Goal: Task Accomplishment & Management: Complete application form

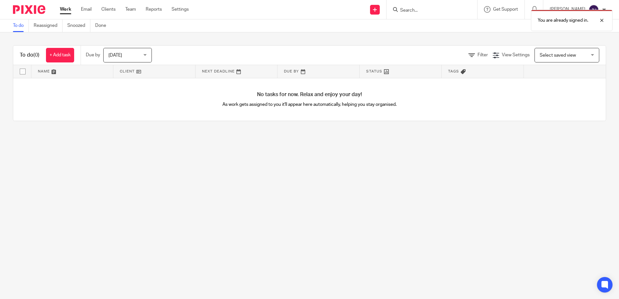
click at [393, 9] on div "You are already signed in." at bounding box center [460, 18] width 303 height 25
click at [392, 9] on div "You are already signed in." at bounding box center [460, 18] width 303 height 25
click at [555, 16] on div "You are already signed in." at bounding box center [572, 20] width 82 height 21
click at [380, 9] on link at bounding box center [375, 10] width 10 height 10
click at [385, 48] on link "Add client" at bounding box center [392, 49] width 40 height 9
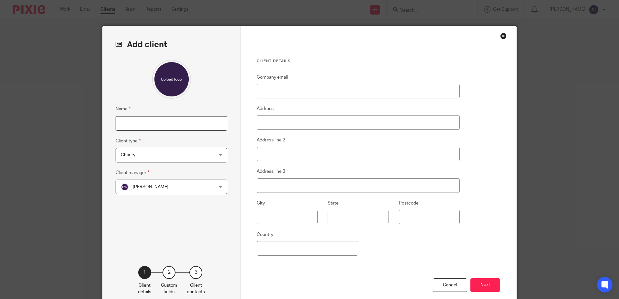
click at [116, 125] on input "Name" at bounding box center [172, 123] width 112 height 15
type input "[PERSON_NAME]"
click at [220, 153] on div "Charity Charity" at bounding box center [172, 155] width 112 height 15
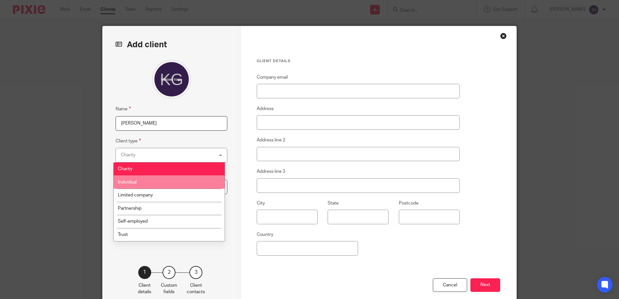
click at [129, 184] on span "Individual" at bounding box center [127, 182] width 19 height 5
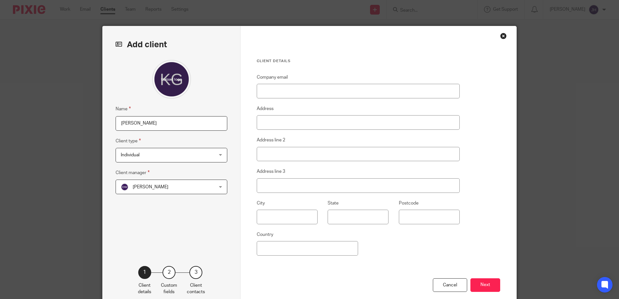
click at [219, 186] on div "[PERSON_NAME] [PERSON_NAME]" at bounding box center [172, 187] width 112 height 15
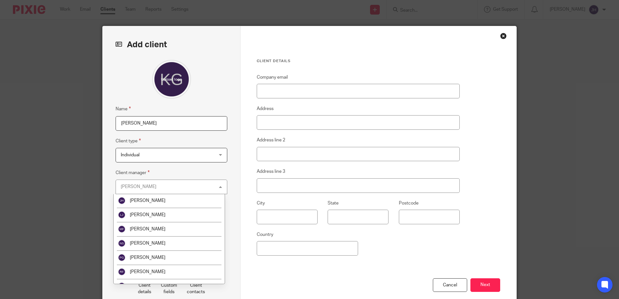
scroll to position [67, 0]
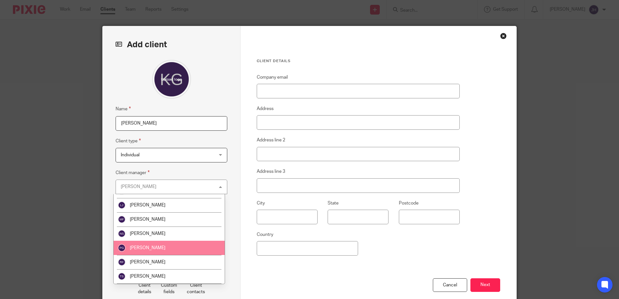
click at [153, 246] on span "[PERSON_NAME]" at bounding box center [148, 248] width 36 height 5
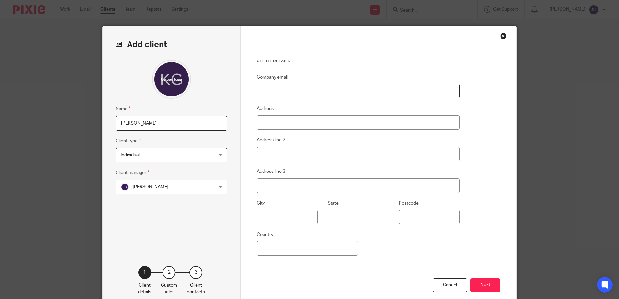
click at [259, 92] on input "Company email" at bounding box center [358, 91] width 203 height 15
type input "graykerry11@gmail.com"
click at [261, 120] on input "Address" at bounding box center [358, 122] width 203 height 15
type input "87 Tennyson Avenue"
click at [261, 217] on input "text" at bounding box center [287, 217] width 61 height 15
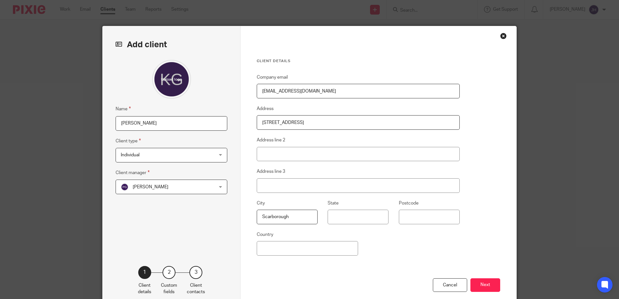
type input "Scarborough"
click at [337, 221] on input "State" at bounding box center [358, 217] width 61 height 15
type input "North Yorkshire"
click at [400, 213] on input "Postcode" at bounding box center [429, 217] width 61 height 15
type input "YO12 7RF"
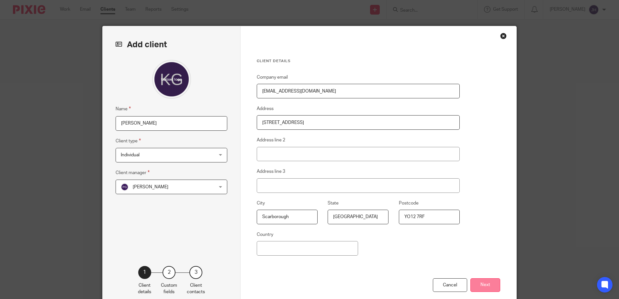
click at [484, 284] on button "Next" at bounding box center [485, 285] width 30 height 14
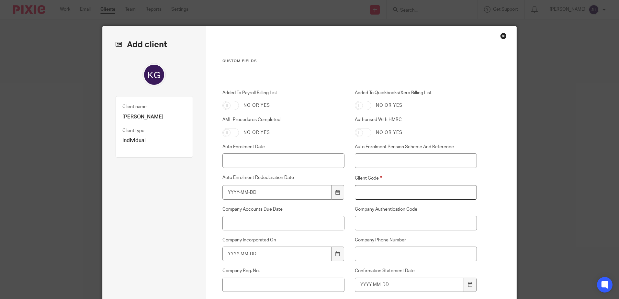
click at [357, 193] on input "Client Code" at bounding box center [416, 192] width 122 height 15
type input "G060"
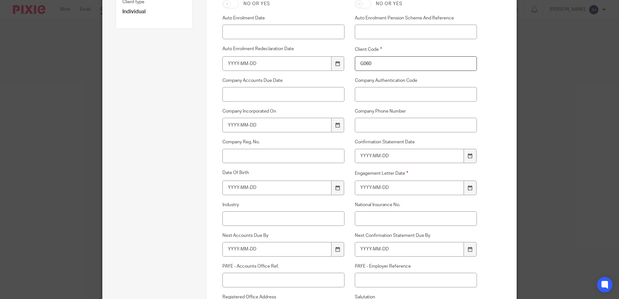
scroll to position [145, 0]
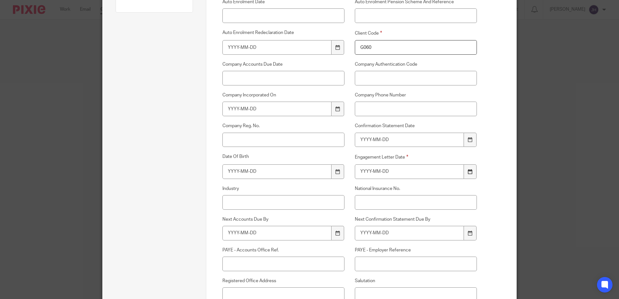
click at [470, 169] on div at bounding box center [470, 171] width 12 height 15
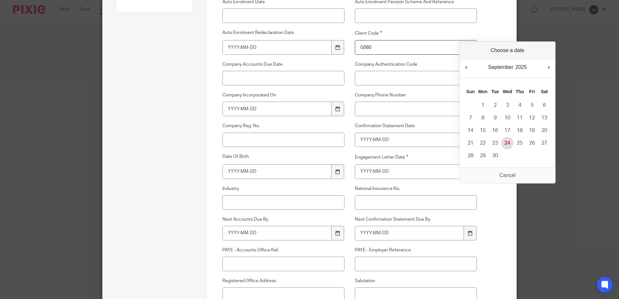
type input "2025-09-24"
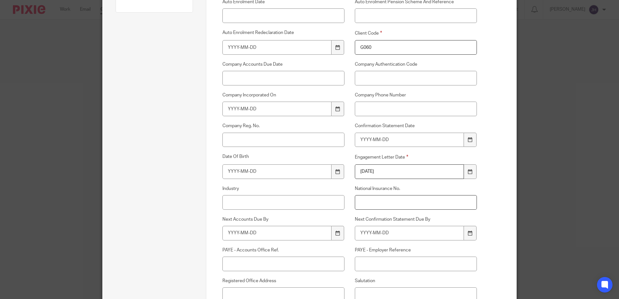
click at [355, 199] on input "National Insurance No." at bounding box center [416, 202] width 122 height 15
type input "JA851636A"
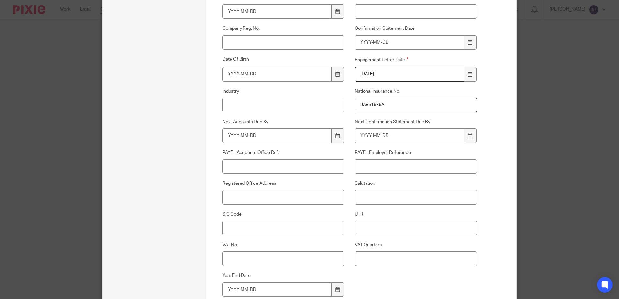
scroll to position [244, 0]
click at [359, 228] on input "UTR" at bounding box center [416, 226] width 122 height 15
type input "3910559171"
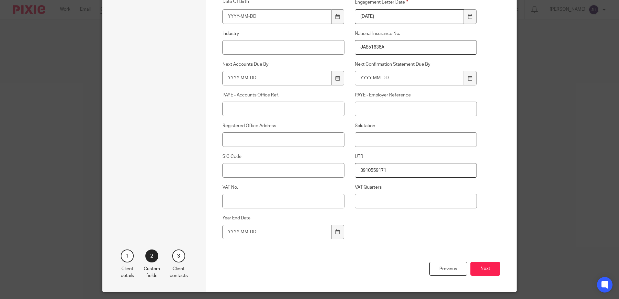
scroll to position [319, 0]
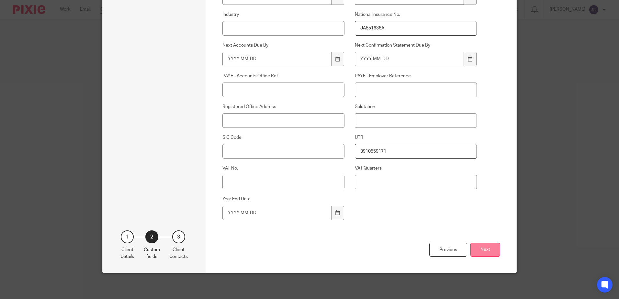
click at [486, 249] on button "Next" at bounding box center [485, 250] width 30 height 14
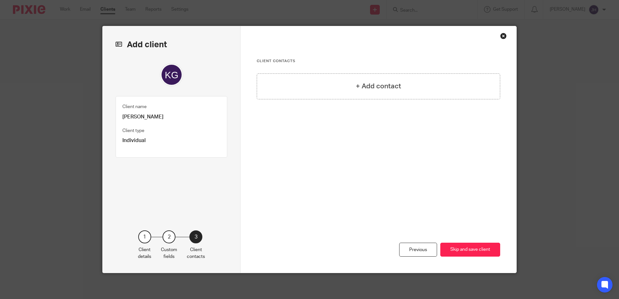
scroll to position [0, 0]
click at [465, 247] on button "Skip and save client" at bounding box center [470, 250] width 60 height 14
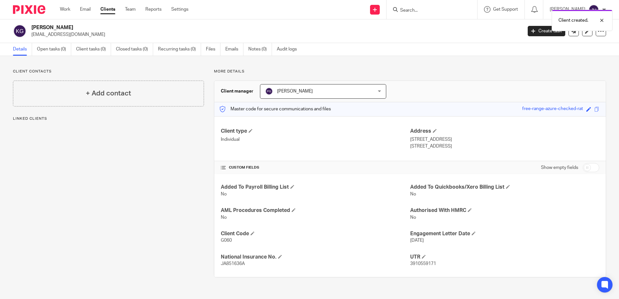
click at [583, 167] on input "checkbox" at bounding box center [591, 167] width 17 height 9
checkbox input "true"
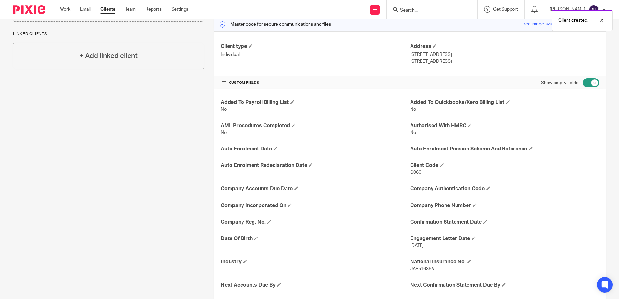
scroll to position [104, 0]
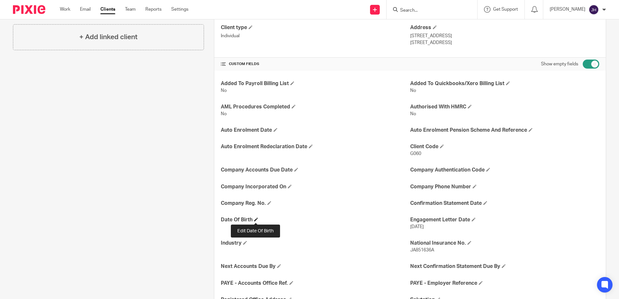
click at [255, 221] on span at bounding box center [256, 220] width 4 height 4
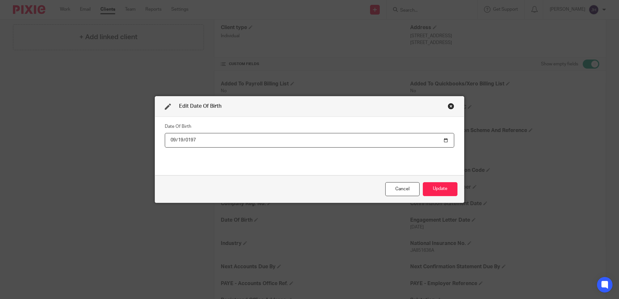
type input "1974-09-19"
click at [442, 186] on button "Update" at bounding box center [440, 189] width 35 height 14
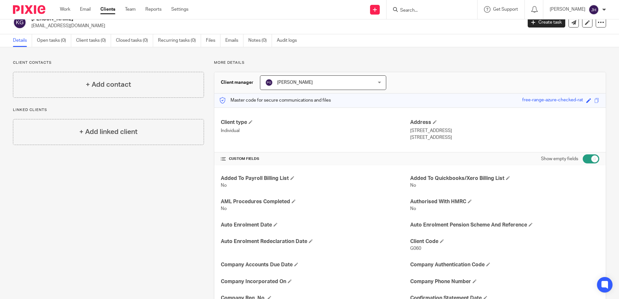
scroll to position [0, 0]
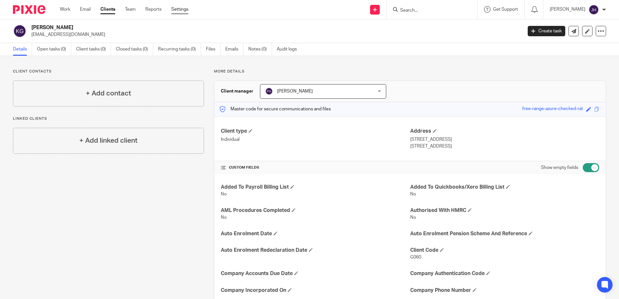
click at [178, 9] on link "Settings" at bounding box center [179, 9] width 17 height 6
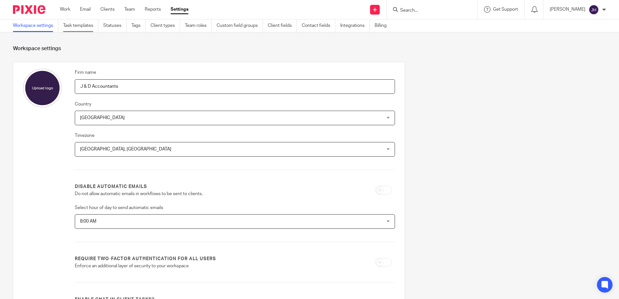
click at [77, 25] on link "Task templates" at bounding box center [80, 25] width 35 height 13
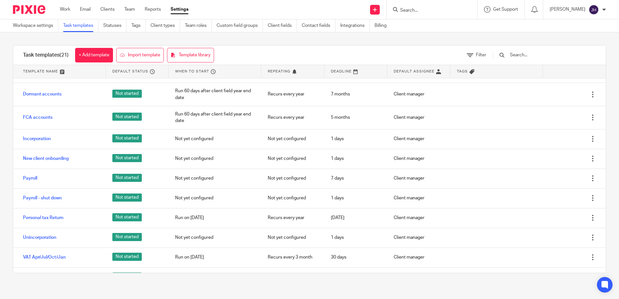
scroll to position [103, 0]
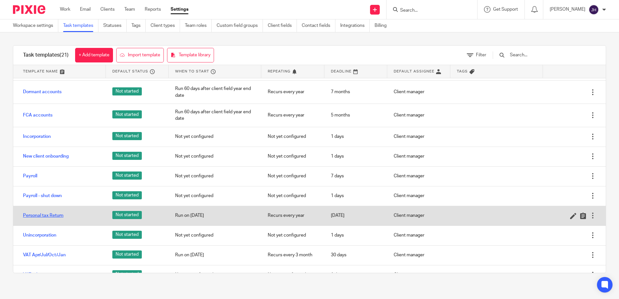
click at [60, 215] on link "Personal tax Return" at bounding box center [43, 215] width 40 height 6
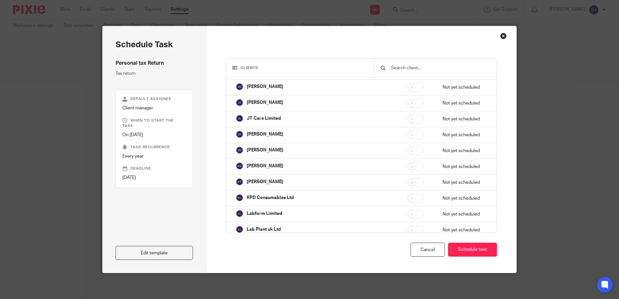
scroll to position [10803, 0]
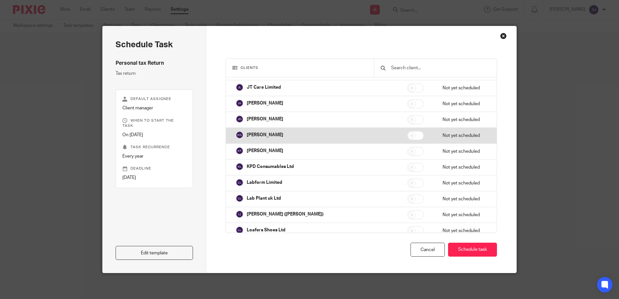
click at [407, 132] on input "checkbox" at bounding box center [415, 135] width 17 height 9
checkbox input "true"
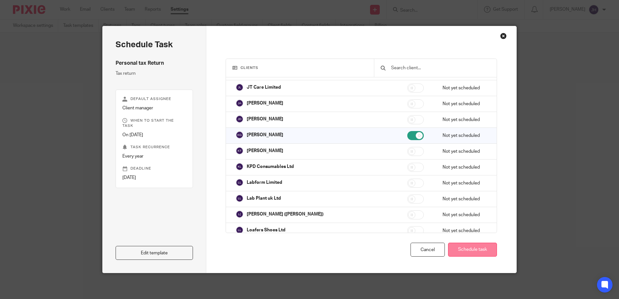
click at [459, 250] on button "Schedule task" at bounding box center [472, 250] width 49 height 14
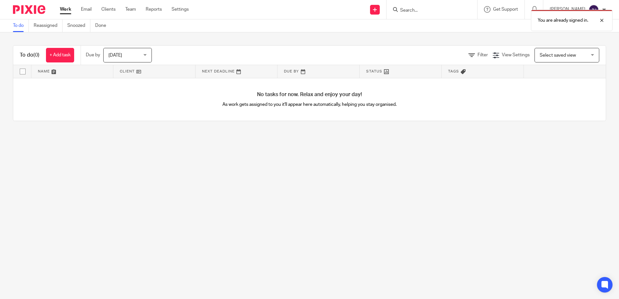
click at [423, 9] on div "You are already signed in." at bounding box center [460, 18] width 303 height 25
click at [423, 11] on div "You are already signed in." at bounding box center [460, 18] width 303 height 25
click at [601, 19] on div at bounding box center [596, 21] width 17 height 8
click at [432, 8] on input "Search" at bounding box center [428, 11] width 58 height 6
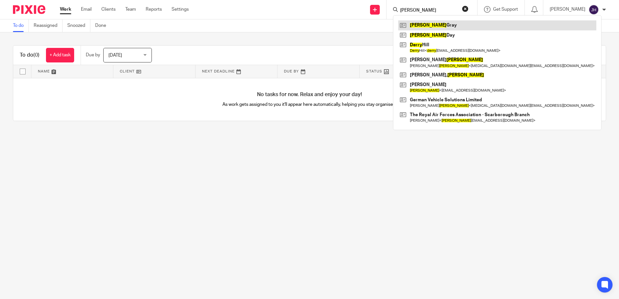
type input "kerry"
click at [443, 27] on link at bounding box center [497, 25] width 198 height 10
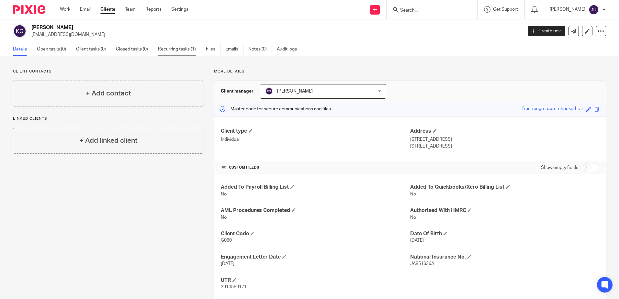
click at [161, 51] on link "Recurring tasks (1)" at bounding box center [179, 49] width 43 height 13
click at [427, 11] on input "Search" at bounding box center [428, 11] width 58 height 6
type input "sb"
click at [443, 27] on link at bounding box center [445, 27] width 95 height 15
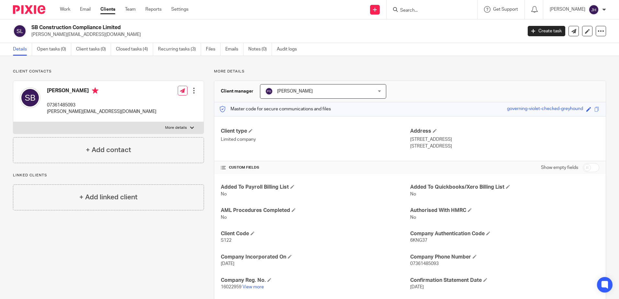
click at [430, 9] on input "Search" at bounding box center [428, 11] width 58 height 6
drag, startPoint x: 444, startPoint y: 8, endPoint x: 404, endPoint y: 11, distance: 39.9
click at [404, 11] on div "[PERSON_NAME] No results found. Try searching for the name of a client or conta…" at bounding box center [432, 9] width 91 height 19
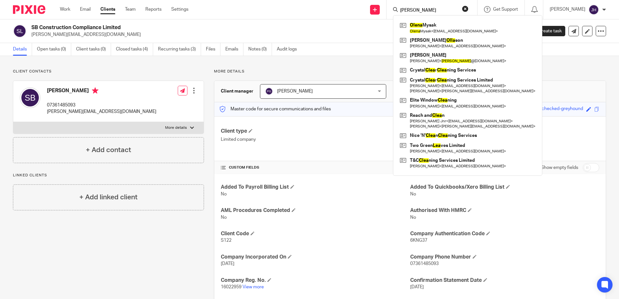
type input "[PERSON_NAME]"
click at [105, 10] on link "Clients" at bounding box center [107, 9] width 15 height 6
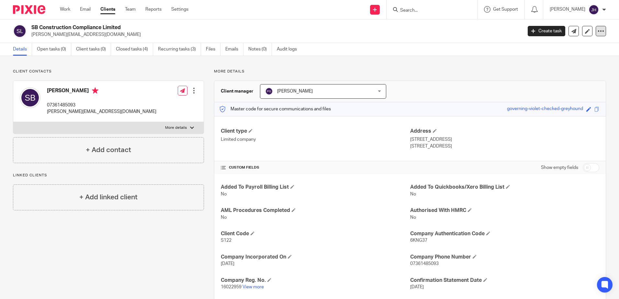
click at [598, 31] on icon at bounding box center [601, 31] width 6 height 6
click at [109, 8] on link "Clients" at bounding box center [107, 9] width 15 height 6
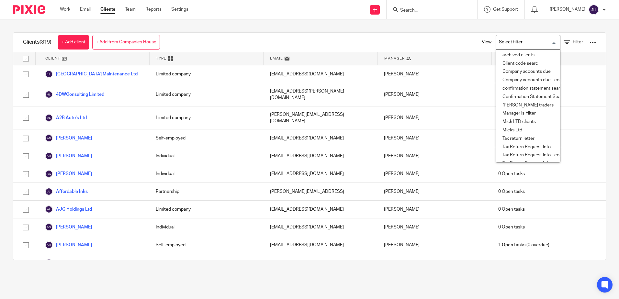
click at [544, 41] on input "Search for option" at bounding box center [527, 42] width 60 height 11
click at [511, 54] on li "archived clients" at bounding box center [528, 55] width 64 height 8
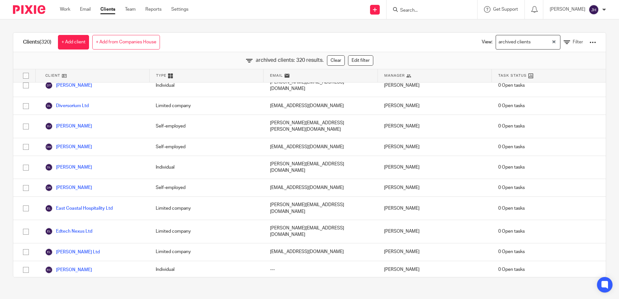
scroll to position [1427, 0]
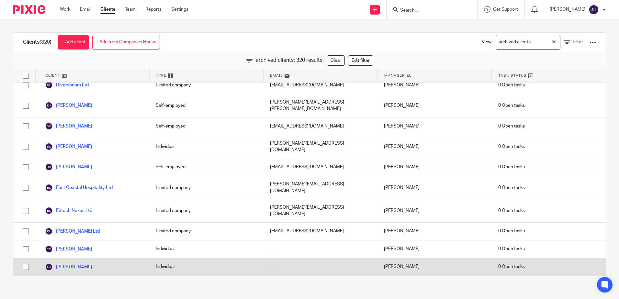
click at [586, 258] on div "0 Open tasks" at bounding box center [549, 266] width 114 height 17
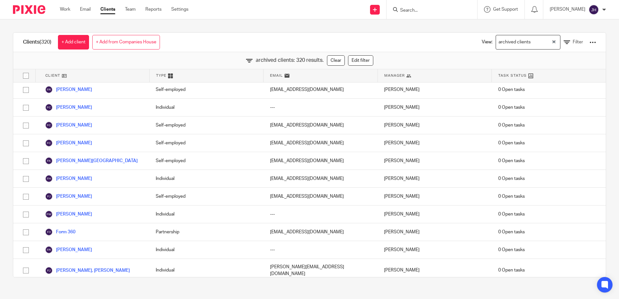
scroll to position [0, 0]
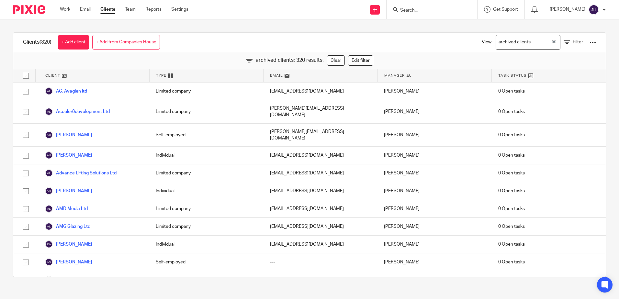
click at [436, 12] on input "Search" at bounding box center [428, 11] width 58 height 6
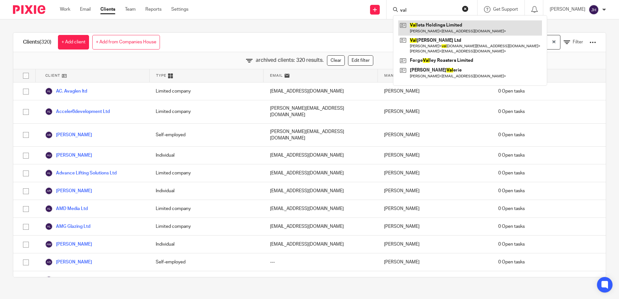
type input "val"
click at [441, 25] on link at bounding box center [470, 27] width 144 height 15
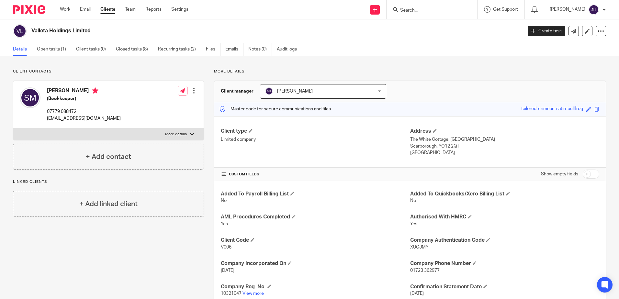
click at [431, 8] on input "Search" at bounding box center [428, 11] width 58 height 6
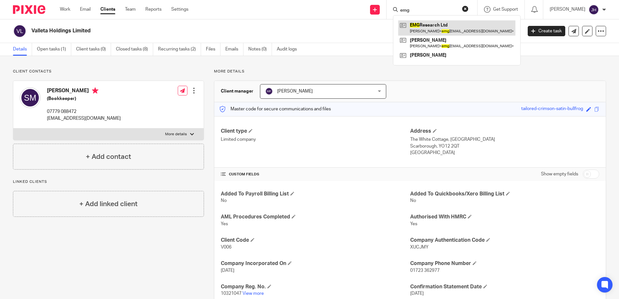
type input "emg"
click at [432, 24] on link at bounding box center [456, 27] width 117 height 15
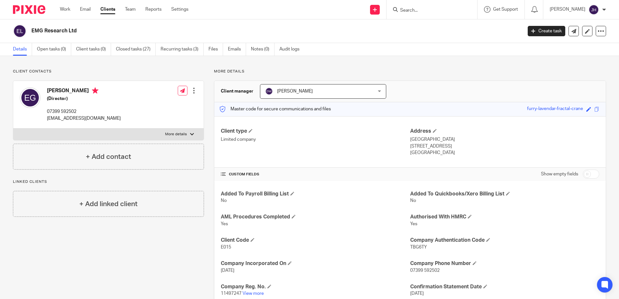
click at [423, 12] on input "Search" at bounding box center [428, 11] width 58 height 6
type input "cpw"
click at [432, 26] on link at bounding box center [454, 27] width 113 height 15
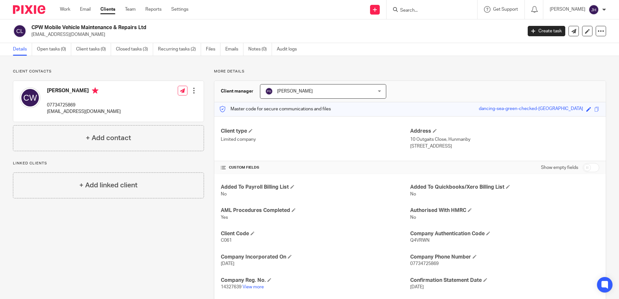
click at [426, 12] on input "Search" at bounding box center [428, 11] width 58 height 6
drag, startPoint x: 444, startPoint y: 9, endPoint x: 408, endPoint y: 11, distance: 36.0
click at [409, 11] on div "hodgson Lesley Hodgson Lesley Hodgson < lesleyhodgsontherapy@gmail.com >" at bounding box center [432, 9] width 91 height 19
type input "malcolm"
click at [468, 8] on button "reset" at bounding box center [465, 9] width 6 height 6
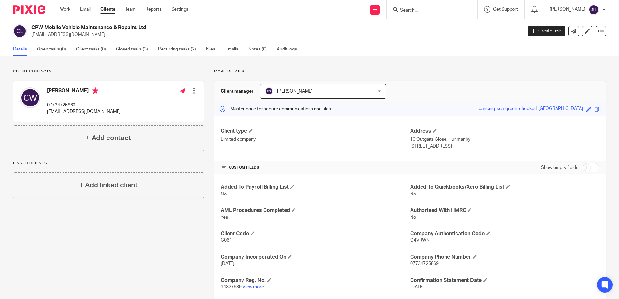
click at [108, 10] on link "Clients" at bounding box center [107, 9] width 15 height 6
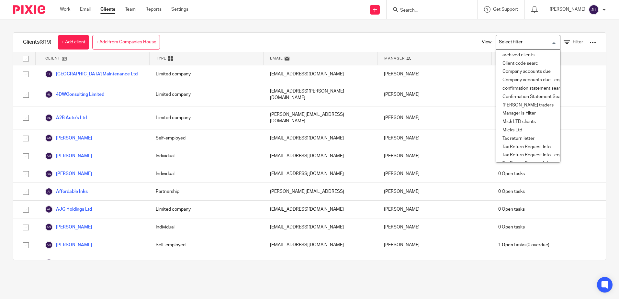
click at [547, 42] on input "Search for option" at bounding box center [527, 42] width 60 height 11
click at [512, 54] on li "archived clients" at bounding box center [528, 55] width 64 height 8
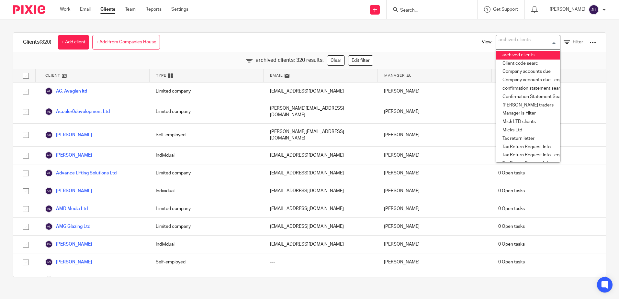
click at [505, 53] on li "archived clients" at bounding box center [528, 55] width 64 height 8
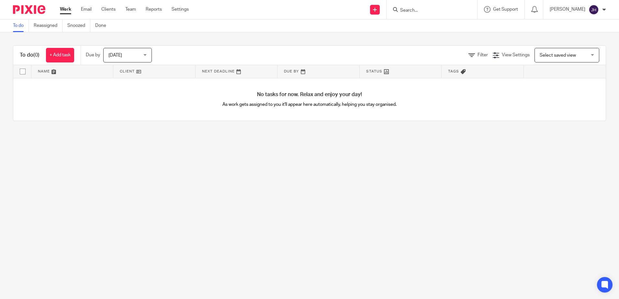
click at [425, 9] on div "You are already signed in." at bounding box center [460, 18] width 303 height 25
drag, startPoint x: 596, startPoint y: 12, endPoint x: 587, endPoint y: 16, distance: 10.3
click at [596, 12] on div "You are already signed in." at bounding box center [572, 20] width 82 height 21
click at [424, 11] on input "Search" at bounding box center [428, 11] width 58 height 6
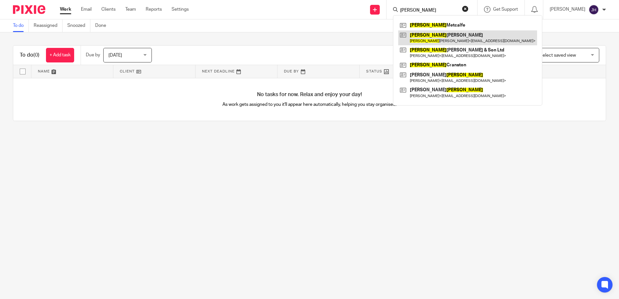
type input "brian"
click at [436, 36] on link at bounding box center [467, 37] width 139 height 15
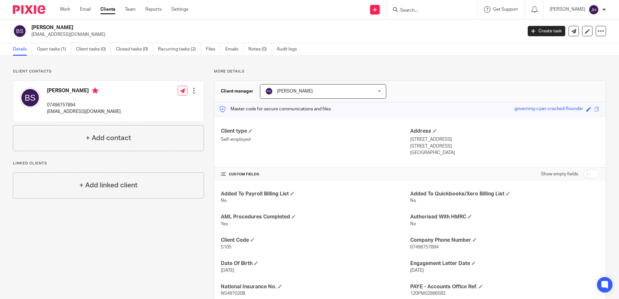
click at [417, 8] on input "Search" at bounding box center [428, 11] width 58 height 6
type input "william miller"
click at [468, 8] on button "reset" at bounding box center [465, 9] width 6 height 6
click at [110, 9] on link "Clients" at bounding box center [107, 9] width 15 height 6
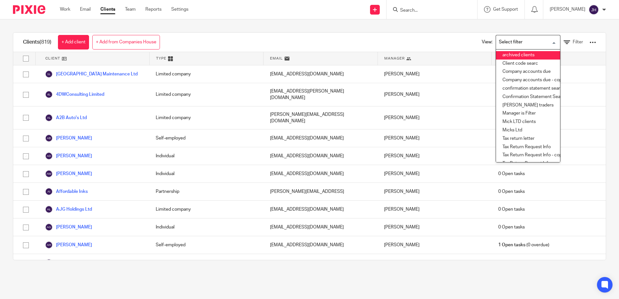
click at [519, 56] on li "archived clients" at bounding box center [528, 55] width 64 height 8
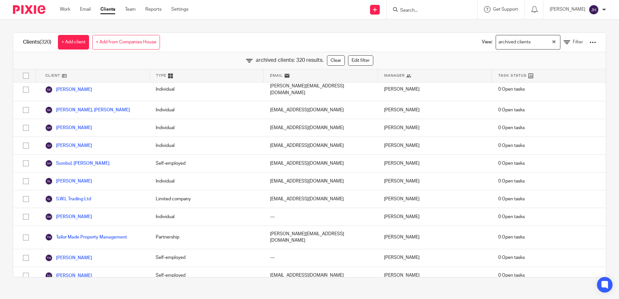
scroll to position [5472, 0]
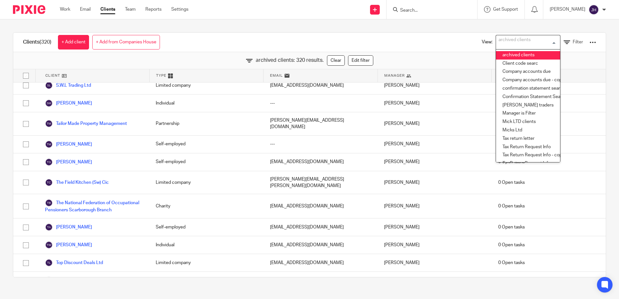
click at [496, 56] on li "archived clients" at bounding box center [528, 55] width 64 height 8
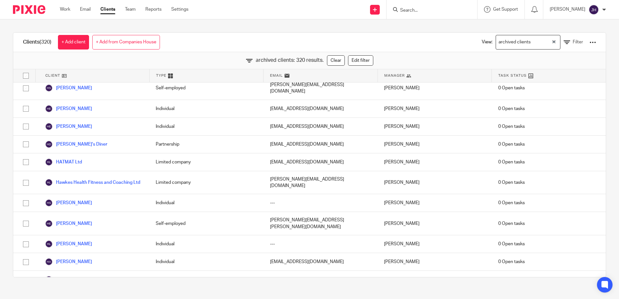
scroll to position [2247, 0]
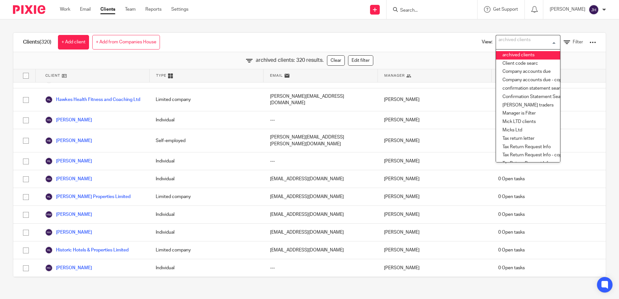
drag, startPoint x: 498, startPoint y: 53, endPoint x: 571, endPoint y: 67, distance: 74.6
click at [511, 62] on ul "archived clients Client code searc Company accounts due Company accounts due - …" at bounding box center [528, 105] width 65 height 113
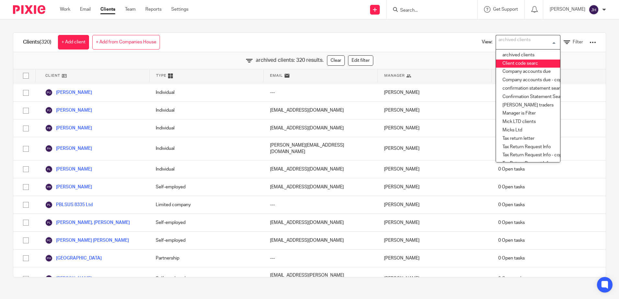
scroll to position [4200, 0]
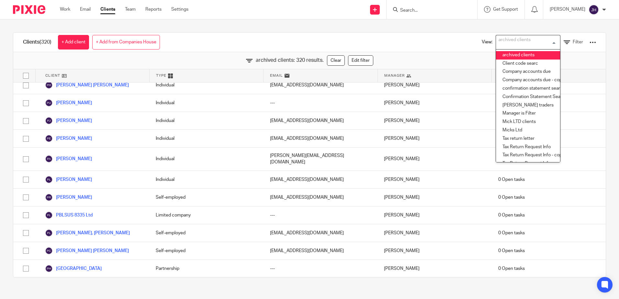
click at [502, 54] on li "archived clients" at bounding box center [528, 55] width 64 height 8
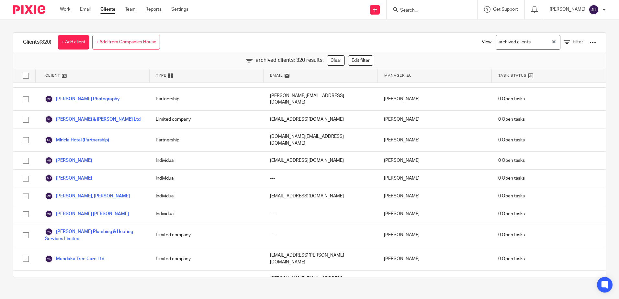
scroll to position [3601, 0]
